Goal: Transaction & Acquisition: Purchase product/service

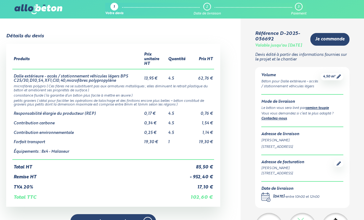
scroll to position [30, 0]
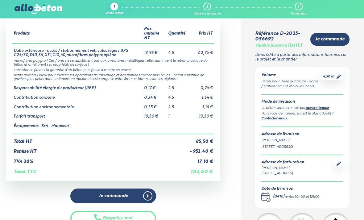
click at [337, 40] on span "Je commande" at bounding box center [329, 39] width 29 height 5
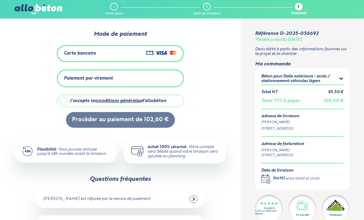
click at [65, 103] on label "J'accepte les conditions générales d'allobéton" at bounding box center [120, 101] width 127 height 12
checkbox input "true"
click at [128, 52] on div "Carte bancaire" at bounding box center [120, 53] width 113 height 9
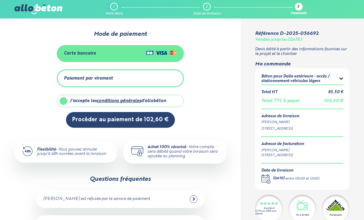
click at [132, 123] on button "Procèder au paiement de 102,60 €" at bounding box center [120, 120] width 109 height 16
